Goal: Information Seeking & Learning: Compare options

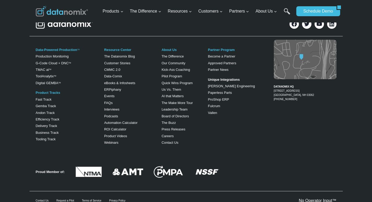
scroll to position [989, 0]
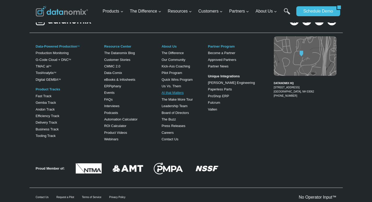
click at [166, 94] on link "AI that Matters" at bounding box center [172, 92] width 22 height 4
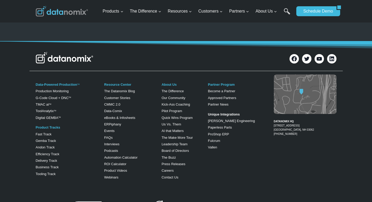
scroll to position [1239, 0]
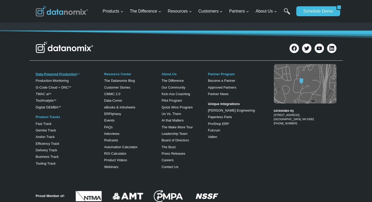
click at [40, 76] on link "Data-Powered Production" at bounding box center [56, 74] width 41 height 4
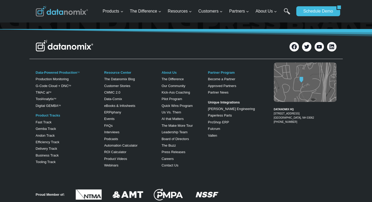
scroll to position [967, 0]
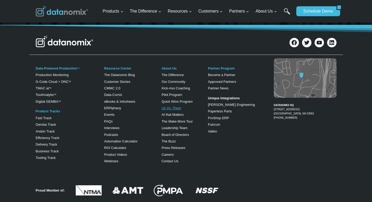
click at [165, 110] on link "Us Vs. Them" at bounding box center [171, 108] width 20 height 4
